Goal: Transaction & Acquisition: Purchase product/service

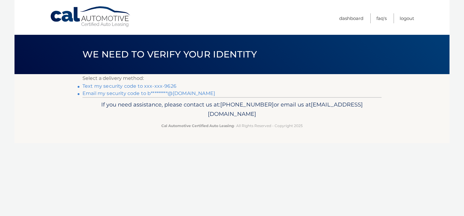
click at [112, 85] on link "Text my security code to xxx-xxx-9626" at bounding box center [129, 86] width 94 height 6
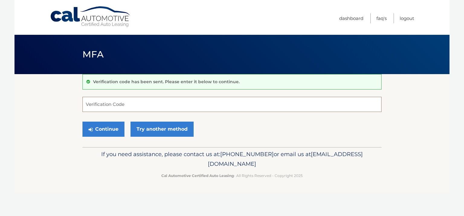
click at [108, 101] on input "Verification Code" at bounding box center [231, 104] width 299 height 15
type input "762555"
click at [103, 130] on button "Continue" at bounding box center [103, 128] width 42 height 15
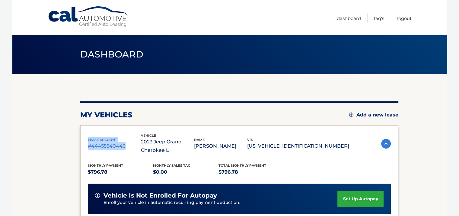
drag, startPoint x: 88, startPoint y: 140, endPoint x: 128, endPoint y: 144, distance: 40.2
click at [128, 144] on div "lease account #44455540446" at bounding box center [114, 144] width 53 height 14
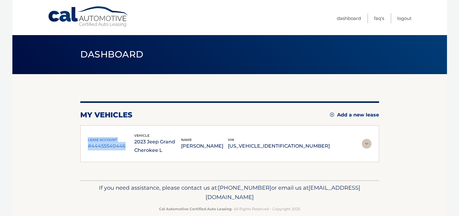
drag, startPoint x: 128, startPoint y: 144, endPoint x: 102, endPoint y: 139, distance: 26.5
copy div "lease account #44455540446"
drag, startPoint x: 149, startPoint y: 141, endPoint x: 185, endPoint y: 148, distance: 37.0
click at [181, 148] on p "2023 Jeep Grand Cherokee L" at bounding box center [157, 145] width 47 height 17
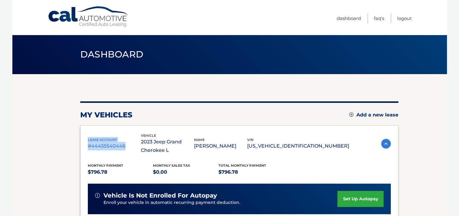
drag, startPoint x: 185, startPoint y: 148, endPoint x: 165, endPoint y: 140, distance: 21.0
copy p "2023 Jeep Grand Cherokee L"
click at [387, 145] on img at bounding box center [386, 144] width 10 height 10
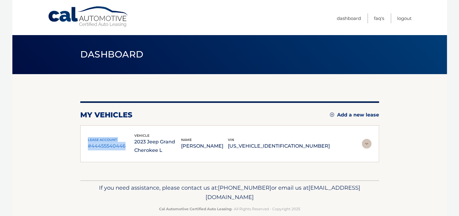
click at [367, 144] on img at bounding box center [367, 144] width 10 height 10
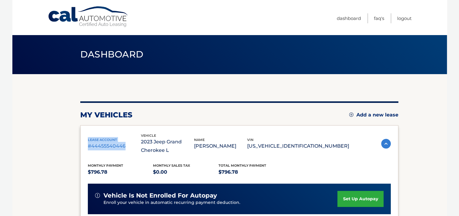
scroll to position [158, 0]
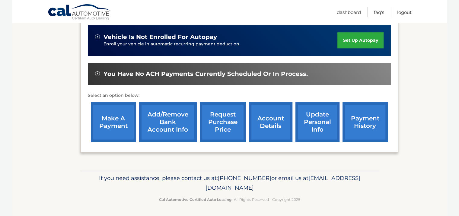
click at [110, 124] on link "make a payment" at bounding box center [113, 122] width 45 height 40
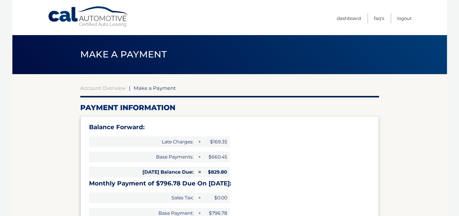
type input "1626.58"
click at [351, 19] on link "Dashboard" at bounding box center [349, 18] width 24 height 10
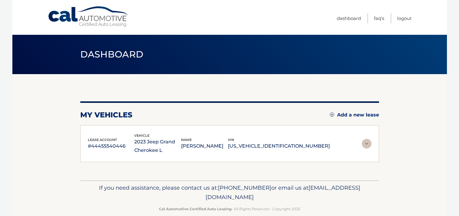
click at [114, 88] on div "my vehicles Add a new lease lease account #44455540446 vehicle 2023 Jeep Grand …" at bounding box center [229, 127] width 299 height 106
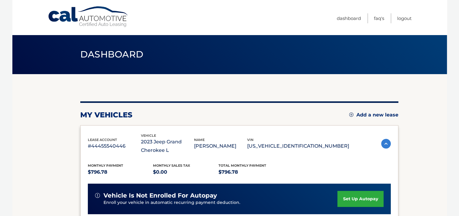
click at [95, 144] on p "#44455540446" at bounding box center [114, 146] width 53 height 8
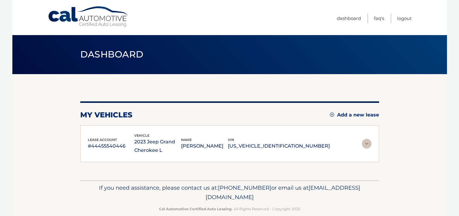
click at [95, 144] on p "#44455540446" at bounding box center [111, 146] width 47 height 8
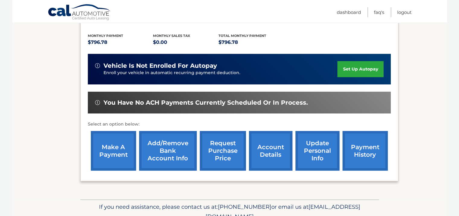
scroll to position [136, 0]
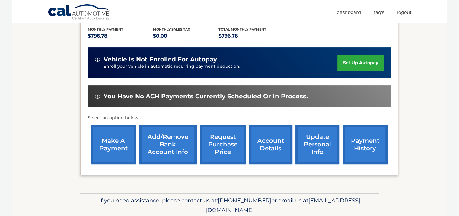
click at [274, 139] on link "account details" at bounding box center [270, 144] width 43 height 40
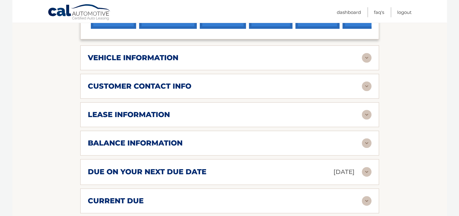
scroll to position [283, 0]
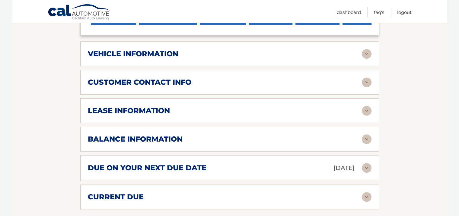
click at [365, 108] on img at bounding box center [367, 111] width 10 height 10
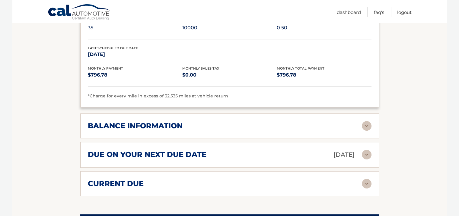
scroll to position [412, 0]
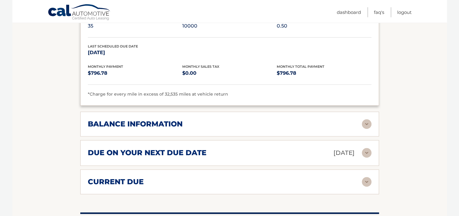
click at [367, 121] on img at bounding box center [367, 124] width 10 height 10
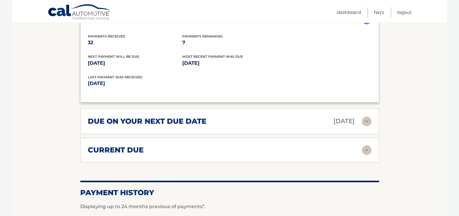
scroll to position [529, 0]
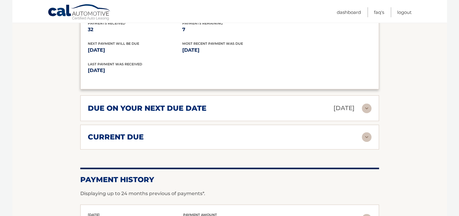
click at [365, 133] on img at bounding box center [367, 137] width 10 height 10
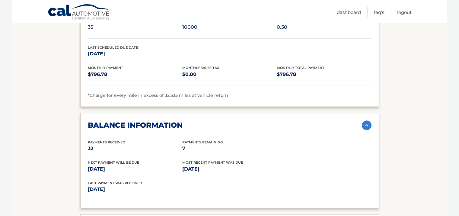
scroll to position [419, 0]
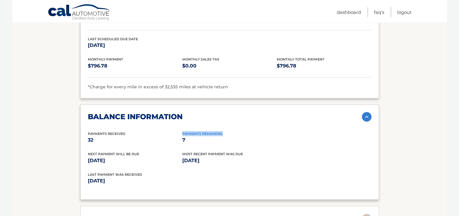
drag, startPoint x: 183, startPoint y: 130, endPoint x: 229, endPoint y: 130, distance: 46.2
click at [229, 131] on div "Payments Remaining 7" at bounding box center [229, 138] width 95 height 14
drag, startPoint x: 229, startPoint y: 130, endPoint x: 208, endPoint y: 129, distance: 20.6
copy span "Payments Remaining"
